Goal: Transaction & Acquisition: Purchase product/service

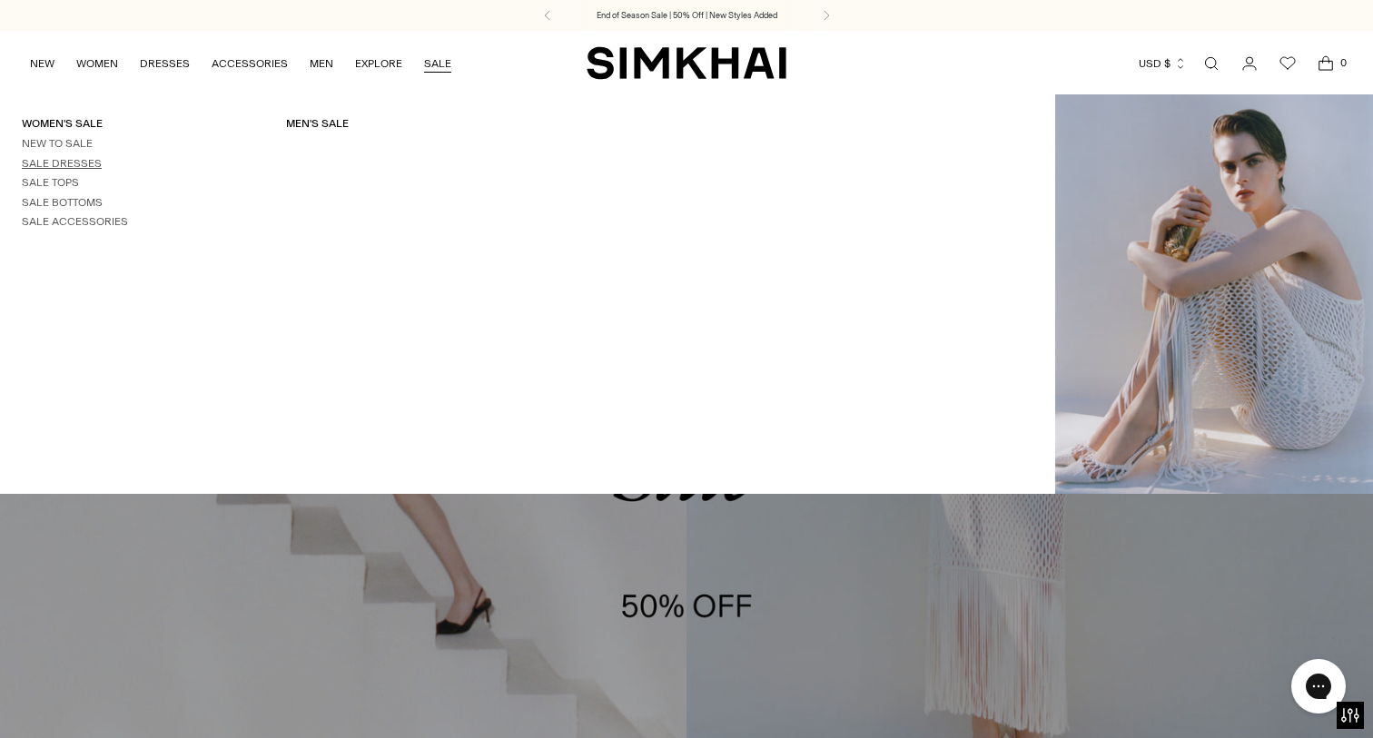
click at [77, 161] on link "Sale Dresses" at bounding box center [62, 163] width 80 height 13
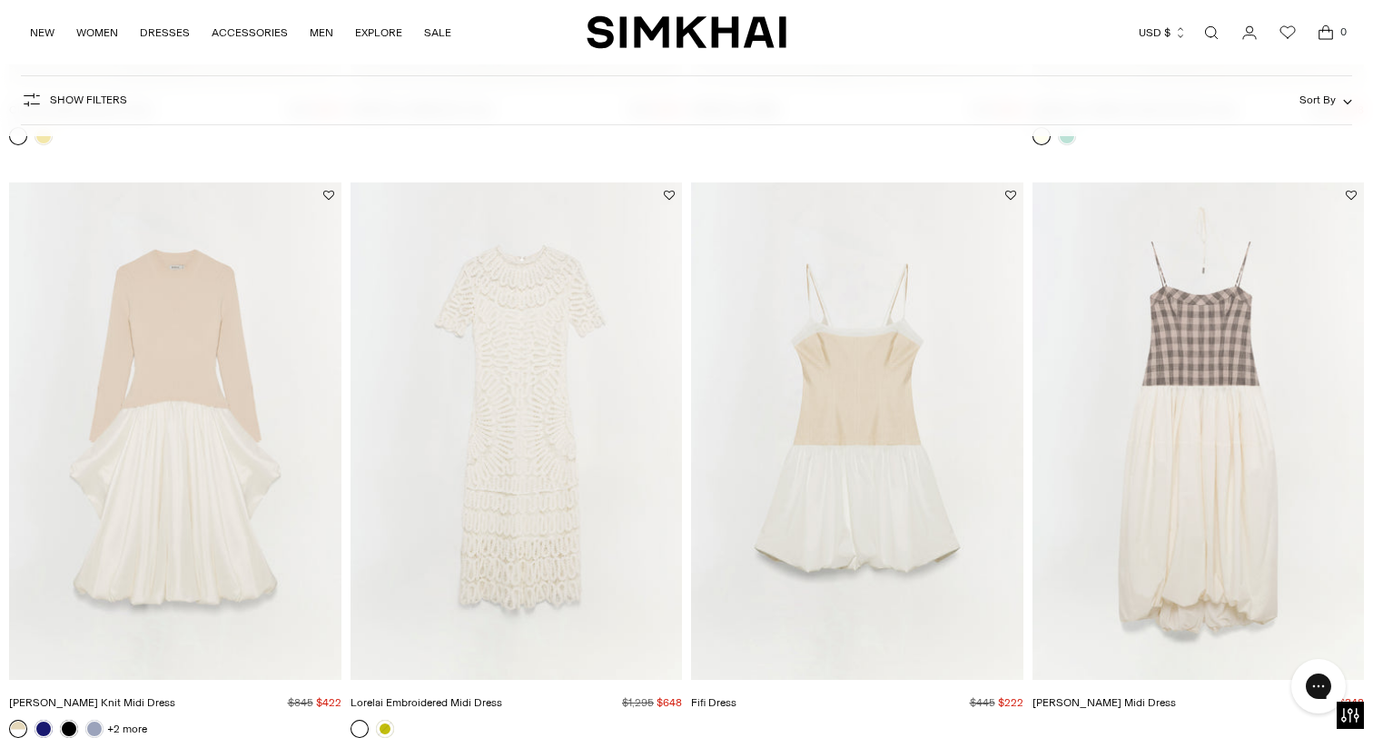
scroll to position [727, 0]
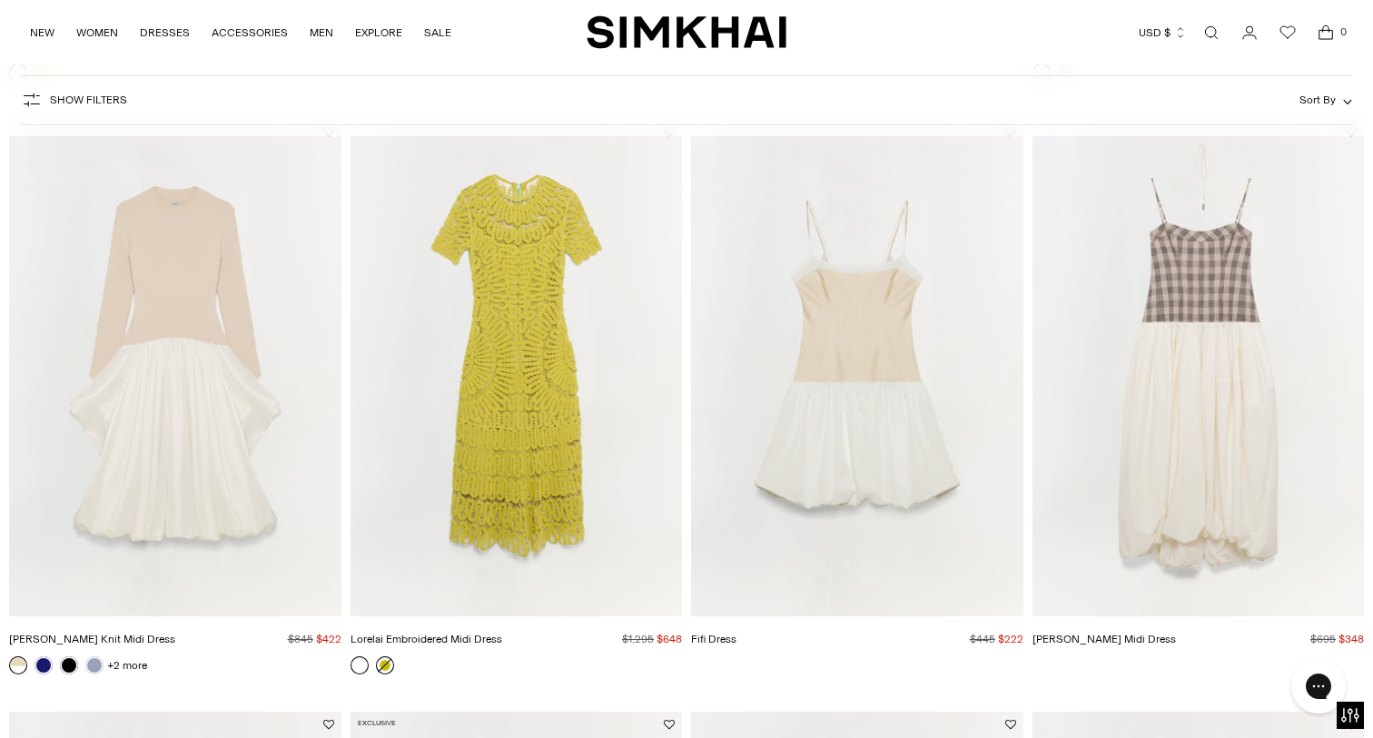
click at [386, 666] on link at bounding box center [385, 665] width 18 height 18
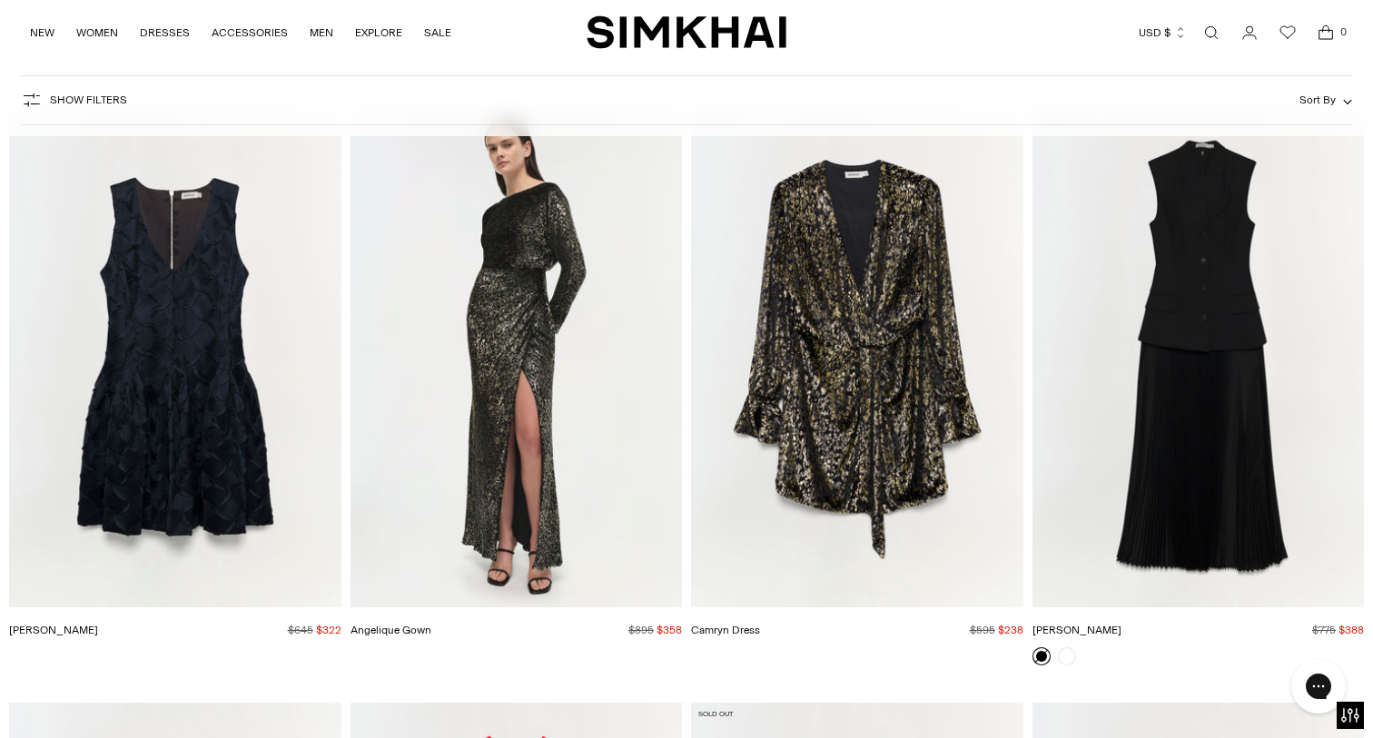
scroll to position [16067, 0]
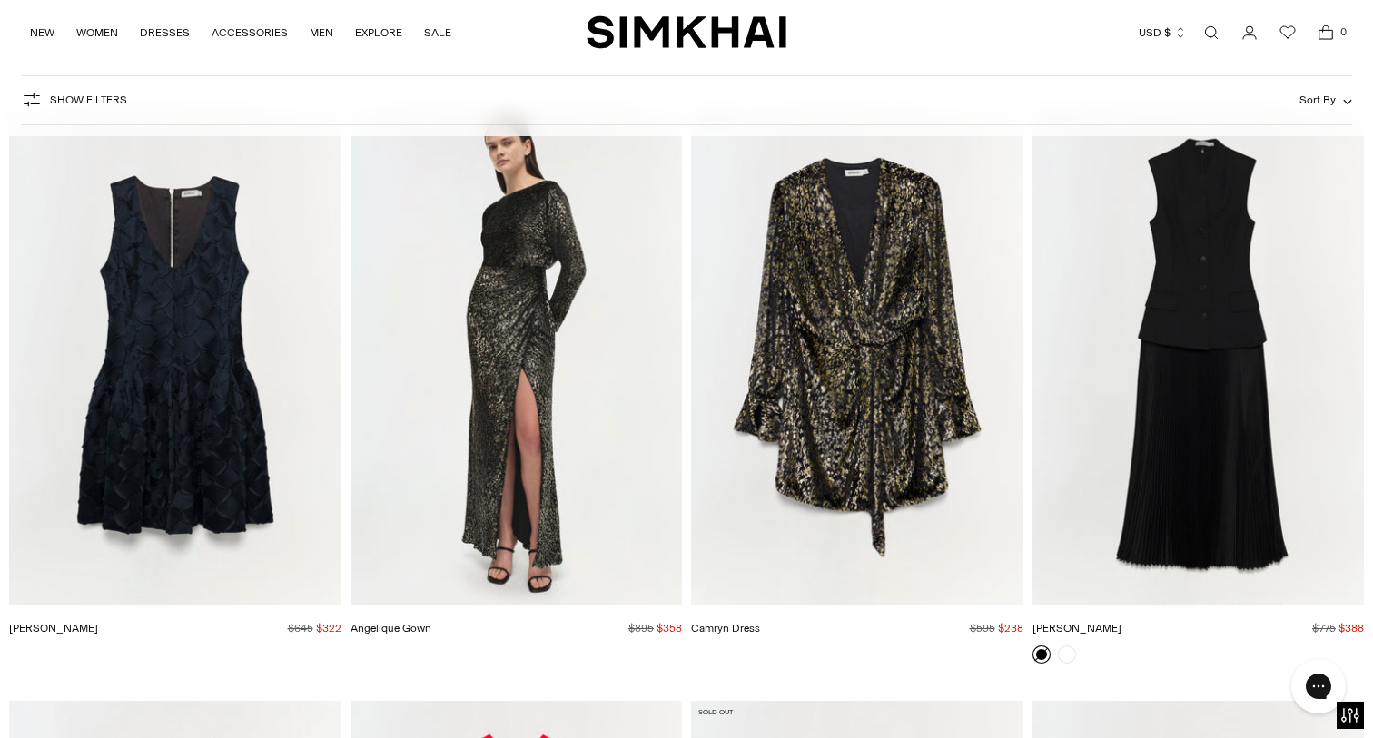
click at [0, 0] on img "Camryn Dress" at bounding box center [0, 0] width 0 height 0
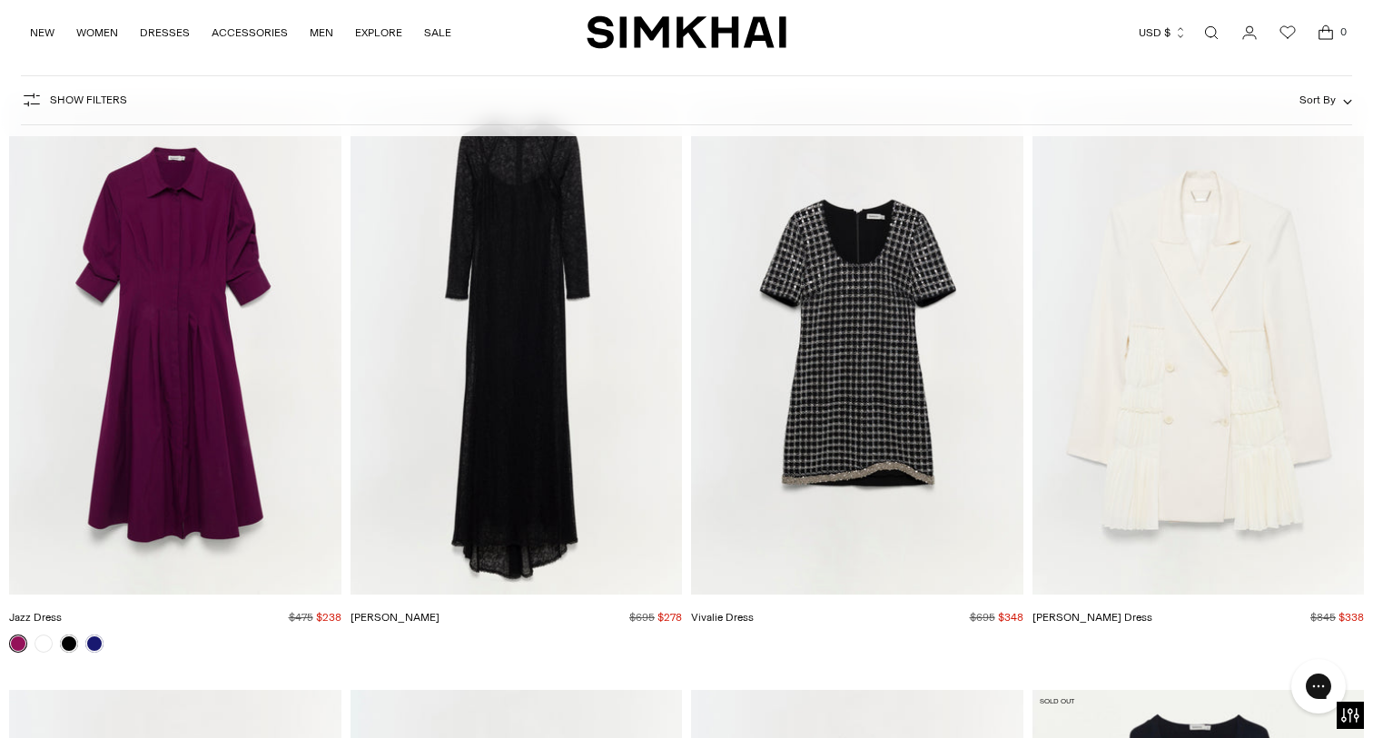
scroll to position [19029, 0]
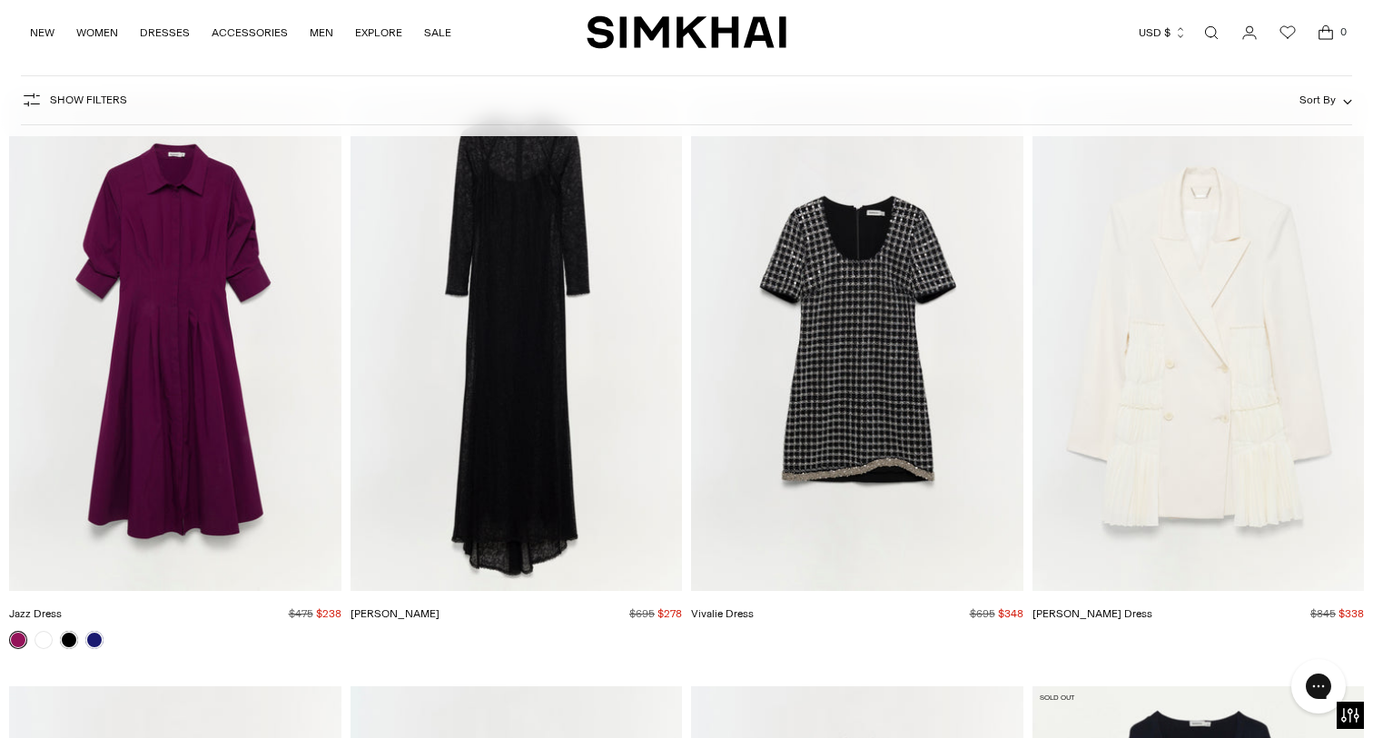
click at [0, 0] on img "Stacy Gown" at bounding box center [0, 0] width 0 height 0
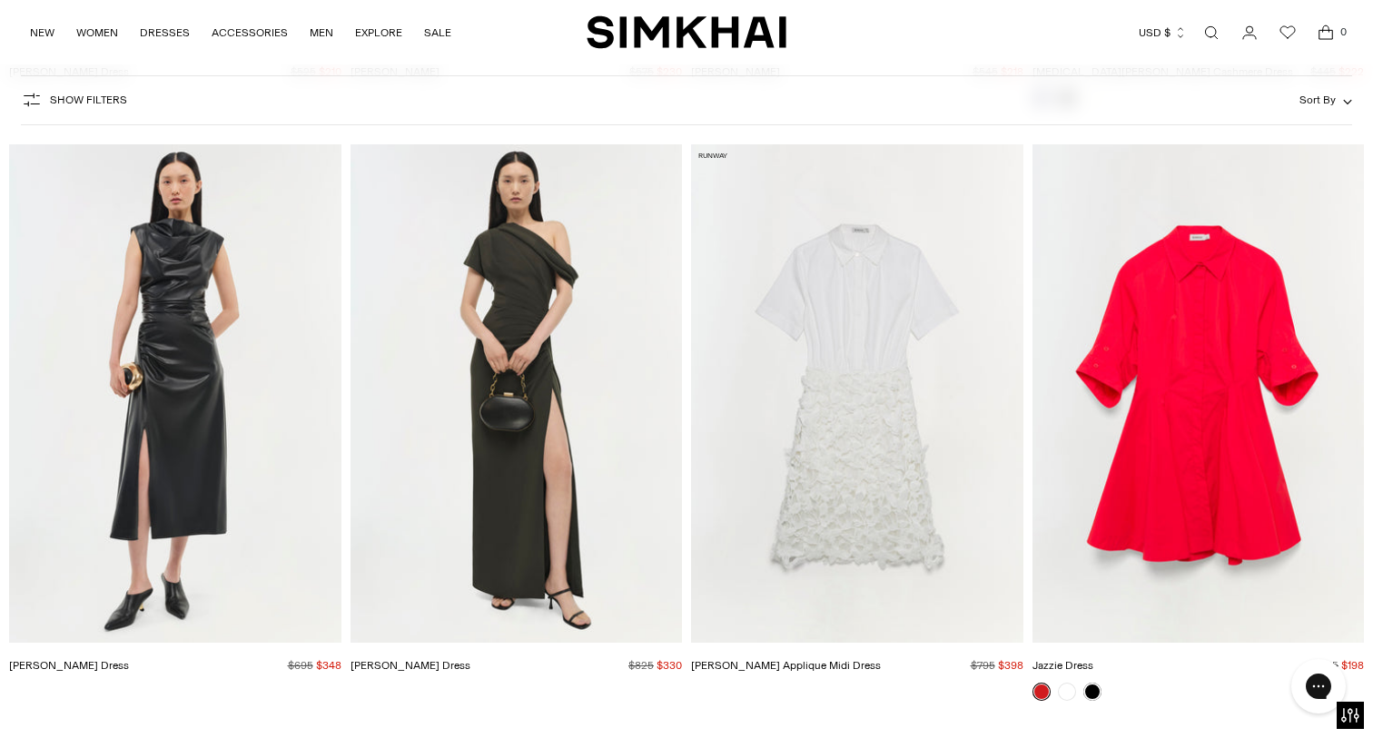
scroll to position [20257, 0]
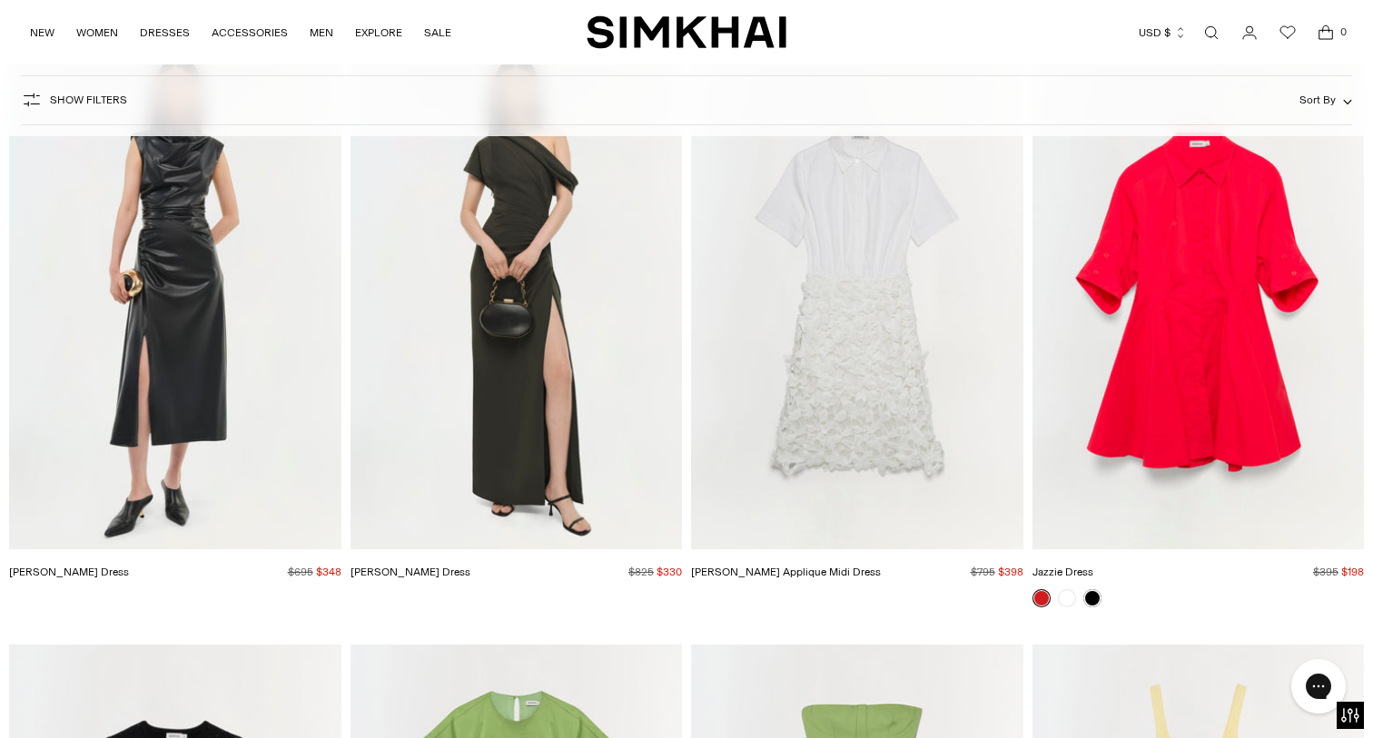
click at [0, 0] on img "Burke Dress" at bounding box center [0, 0] width 0 height 0
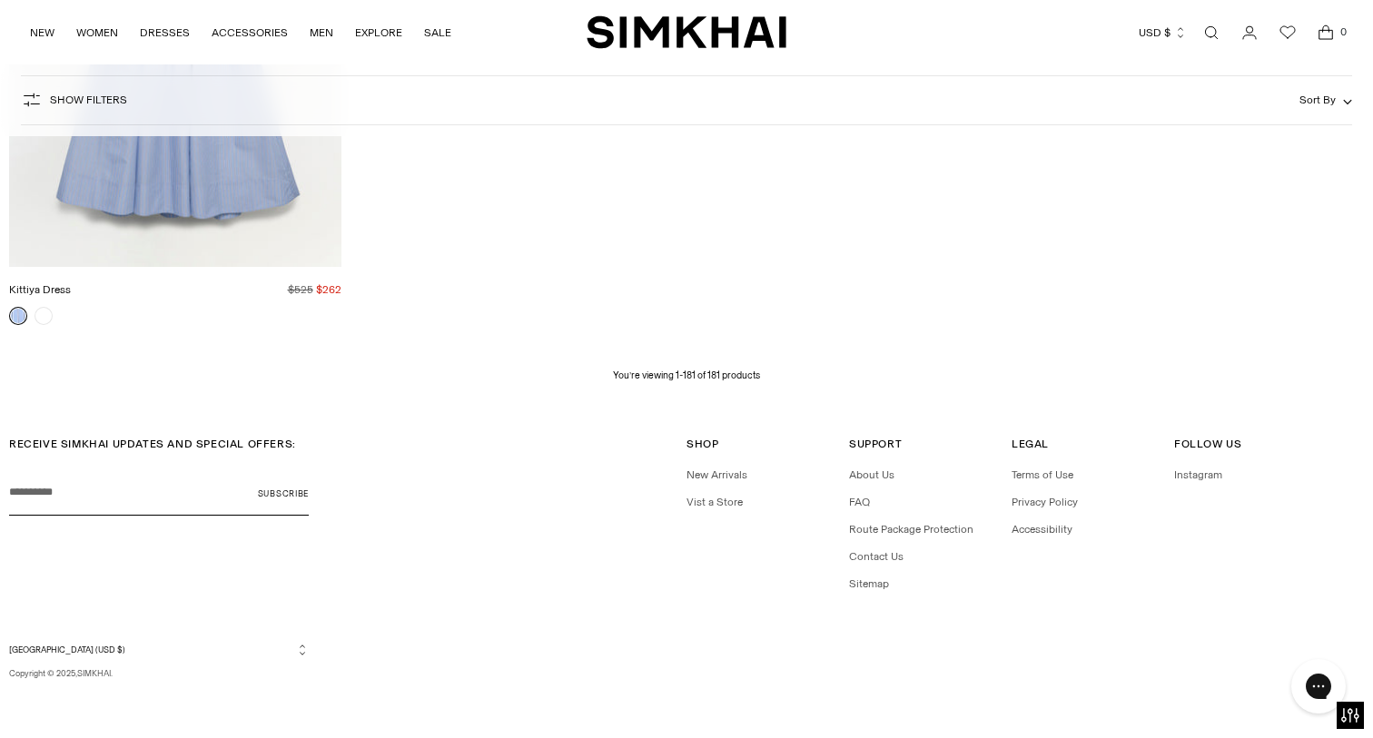
scroll to position [27062, 0]
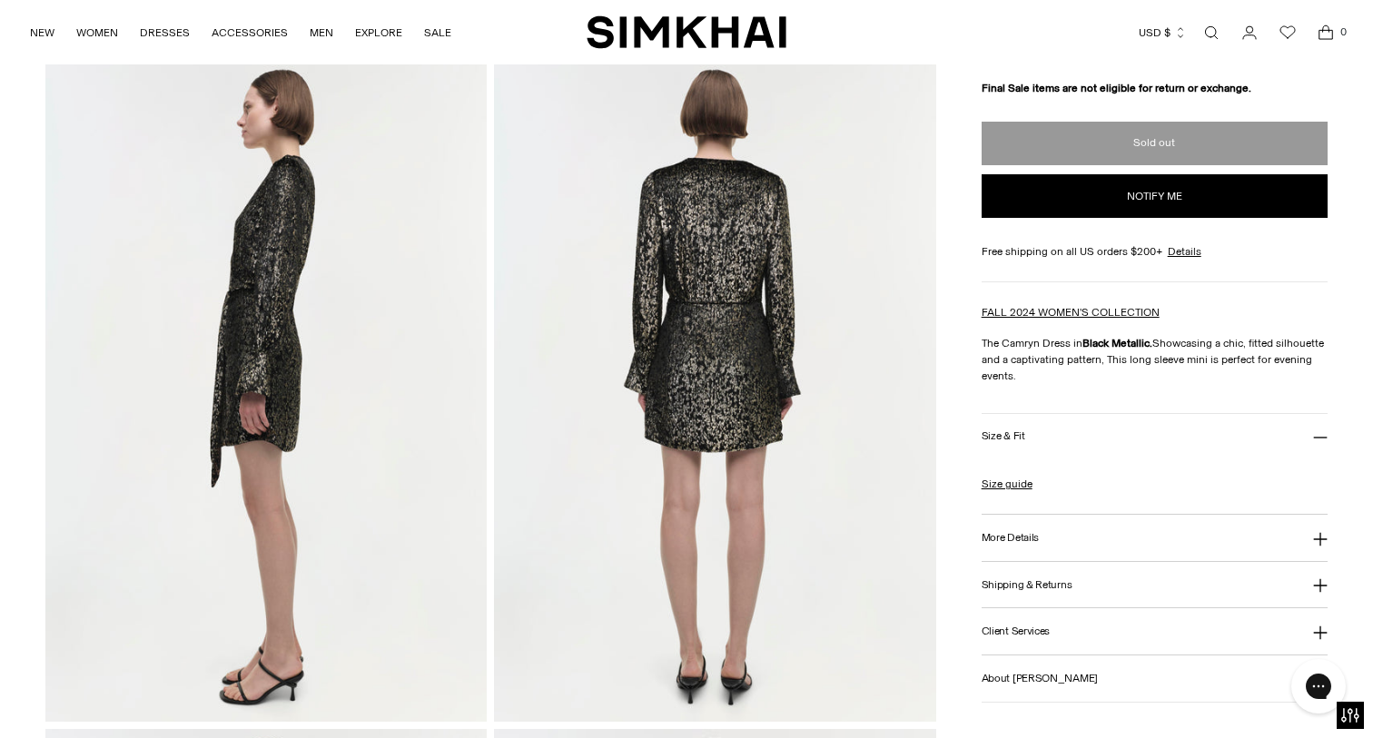
scroll to position [791, 0]
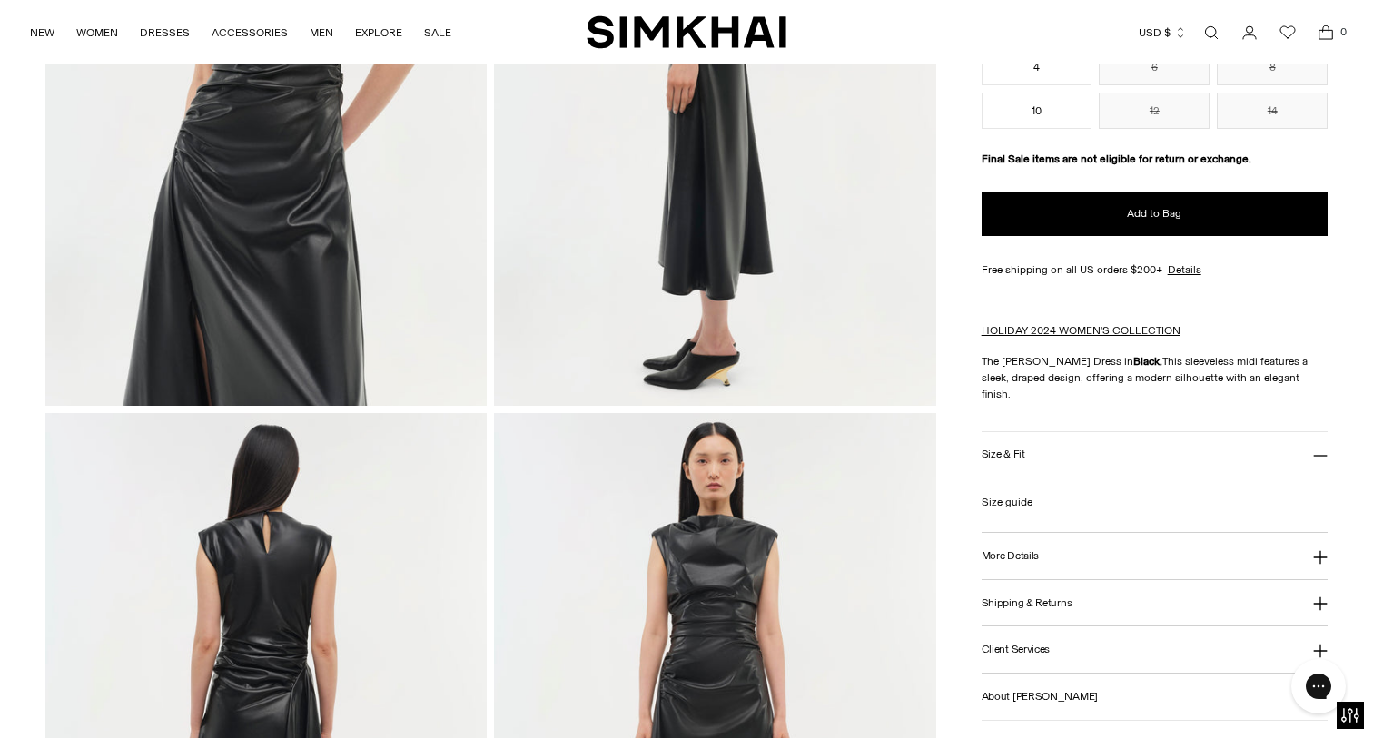
scroll to position [498, 0]
